Goal: Information Seeking & Learning: Check status

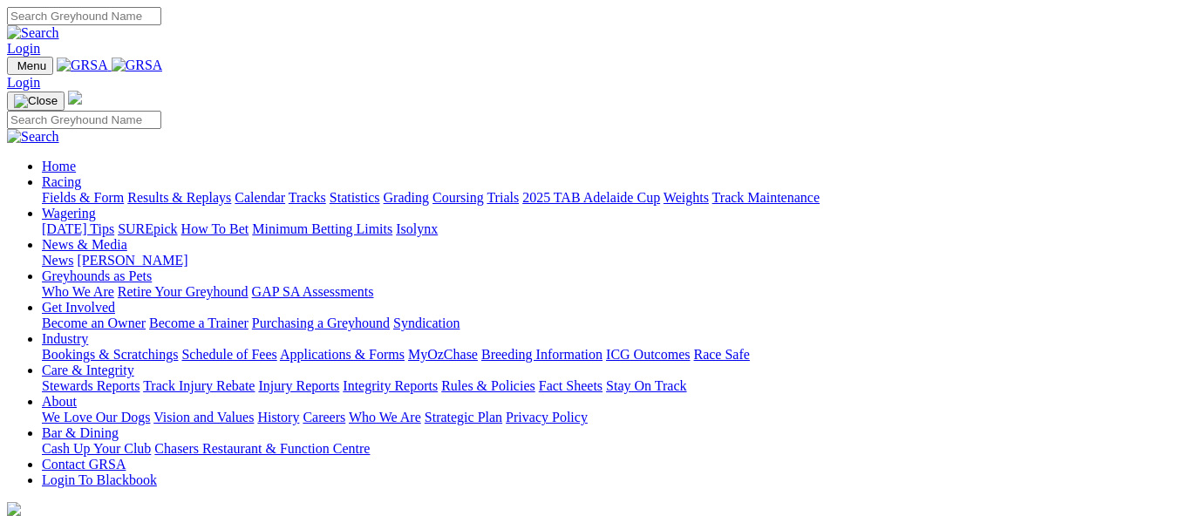
click at [231, 190] on link "Results & Replays" at bounding box center [179, 197] width 104 height 15
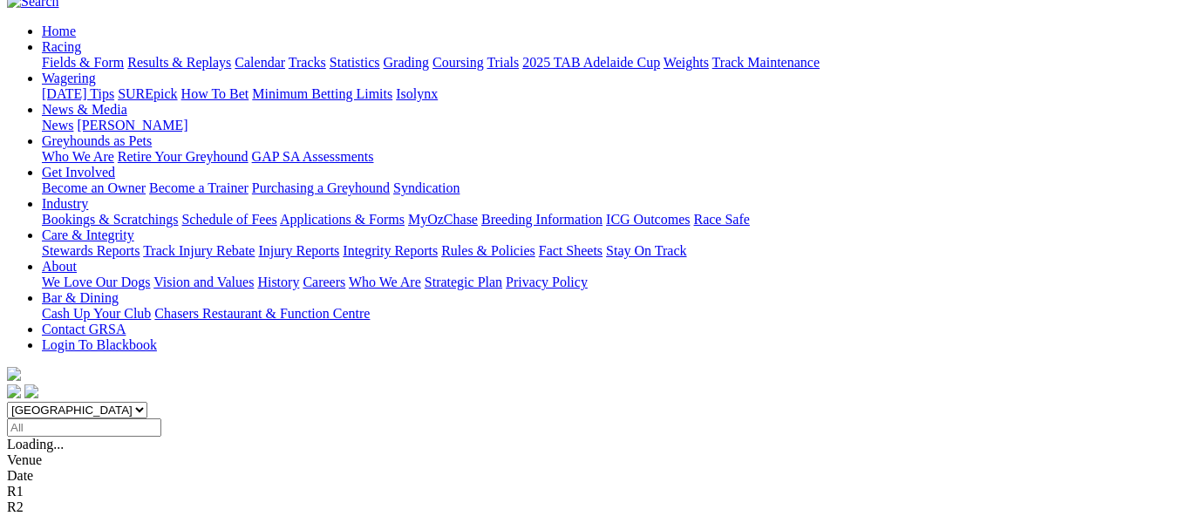
scroll to position [174, 0]
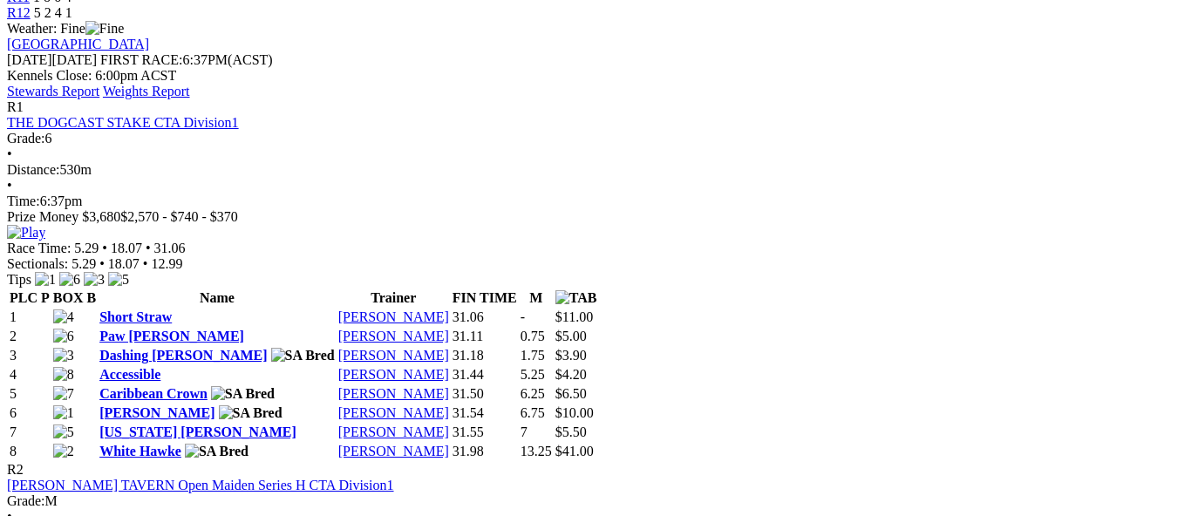
scroll to position [785, 0]
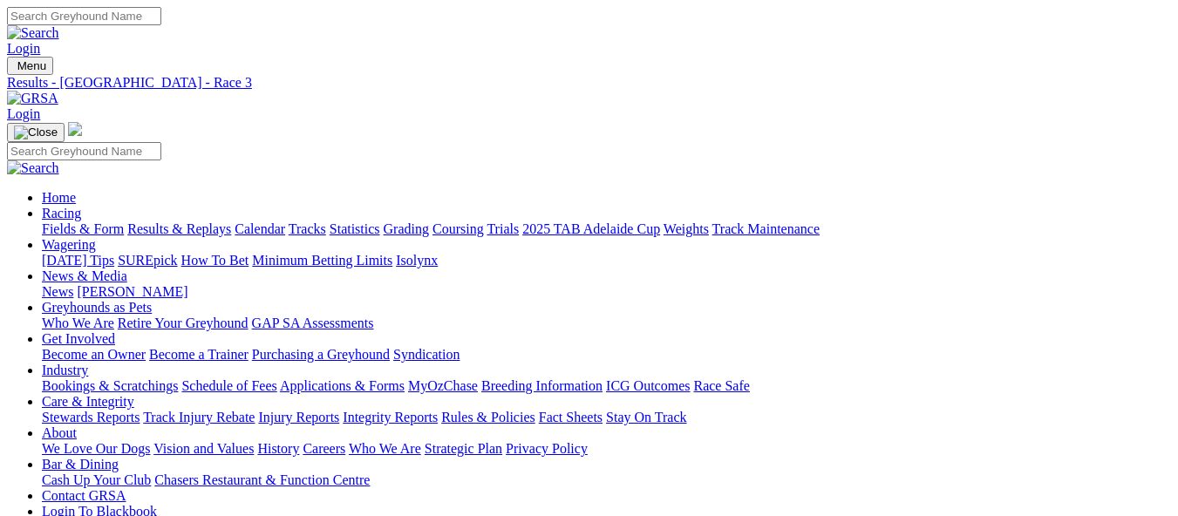
scroll to position [46, 0]
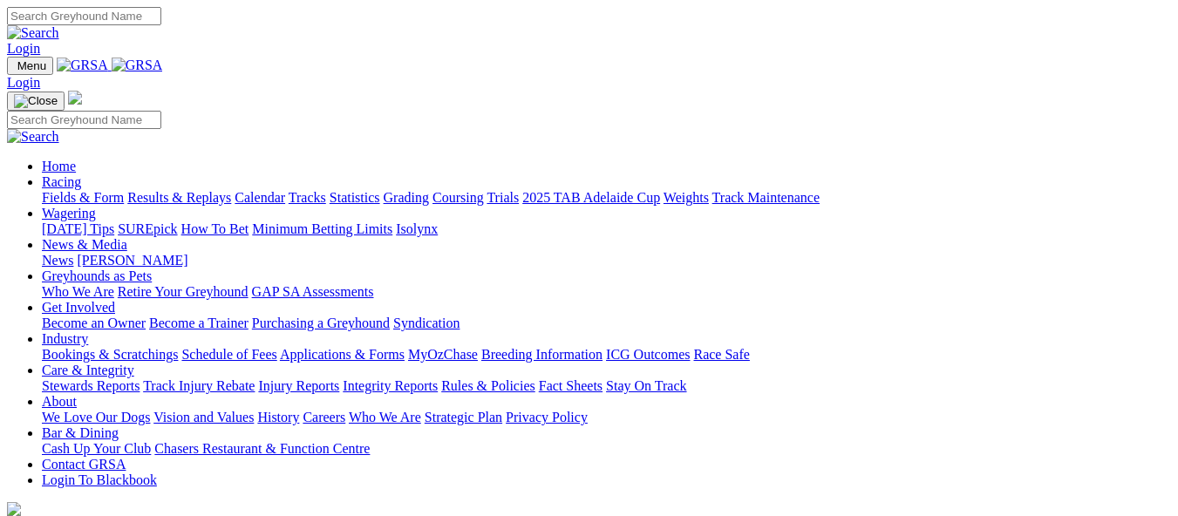
click at [178, 347] on link "Bookings & Scratchings" at bounding box center [110, 354] width 136 height 15
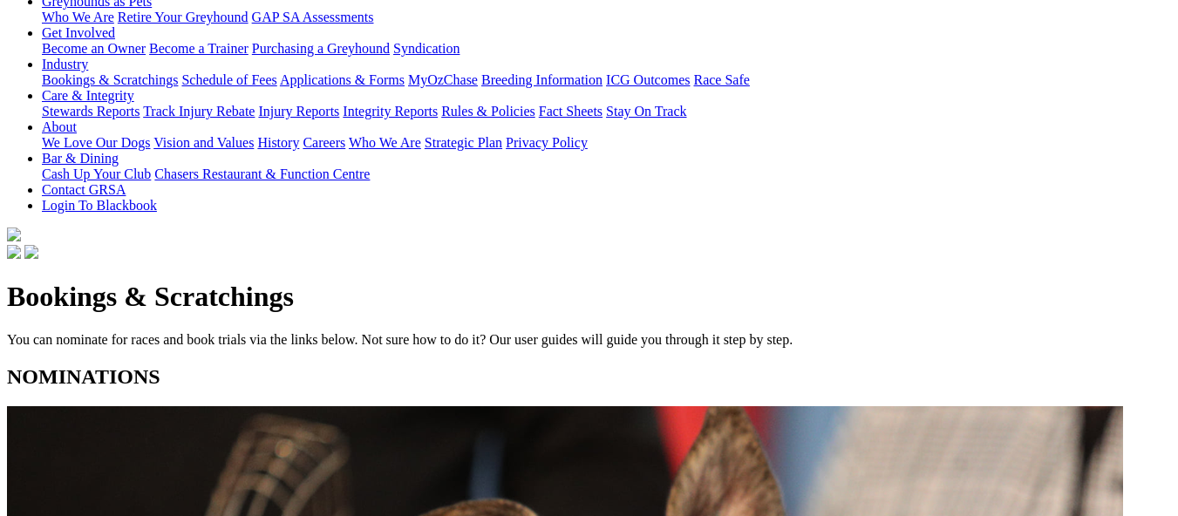
scroll to position [349, 0]
